Goal: Task Accomplishment & Management: Manage account settings

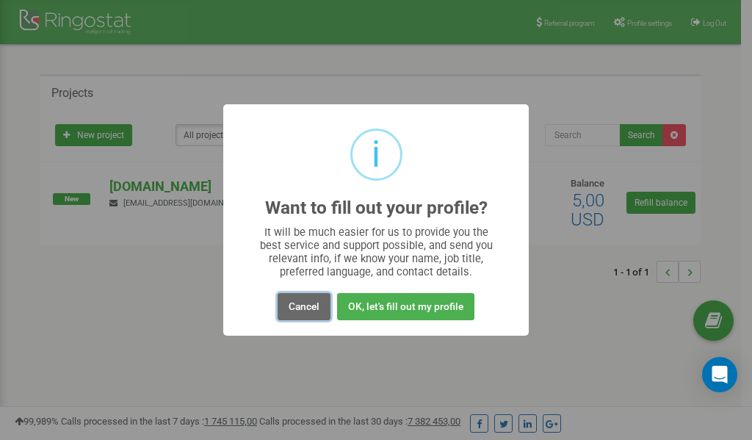
click at [300, 308] on button "Cancel" at bounding box center [304, 306] width 53 height 27
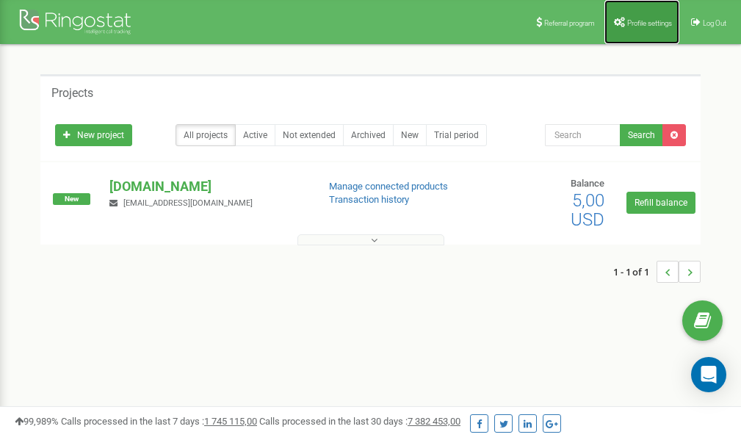
click at [645, 23] on span "Profile settings" at bounding box center [649, 23] width 45 height 8
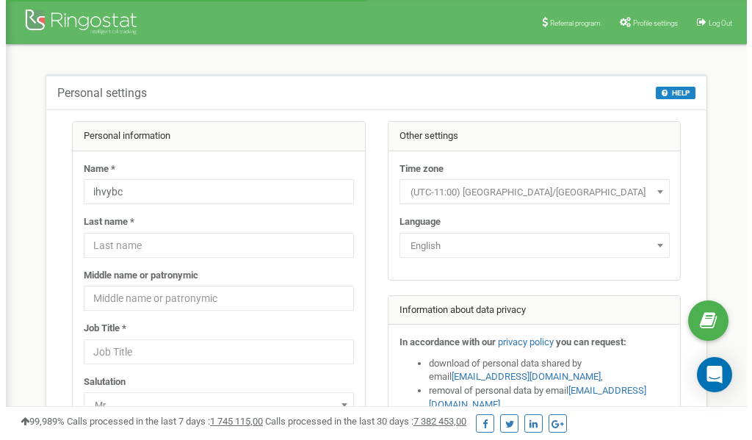
scroll to position [73, 0]
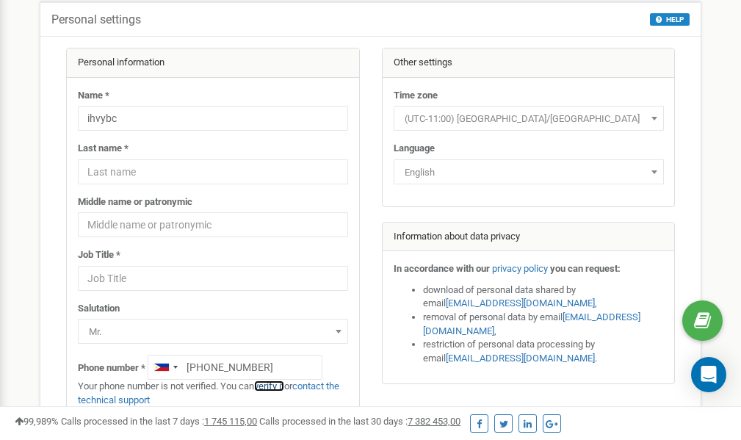
click at [281, 387] on link "verify it" at bounding box center [269, 385] width 30 height 11
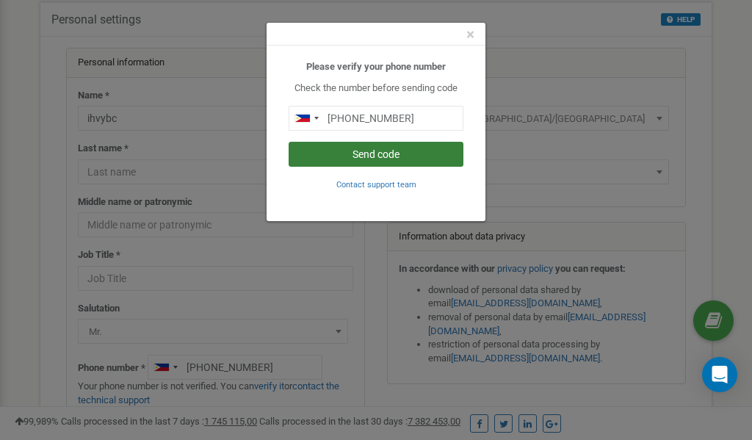
click at [375, 153] on button "Send code" at bounding box center [376, 154] width 175 height 25
